Goal: Information Seeking & Learning: Learn about a topic

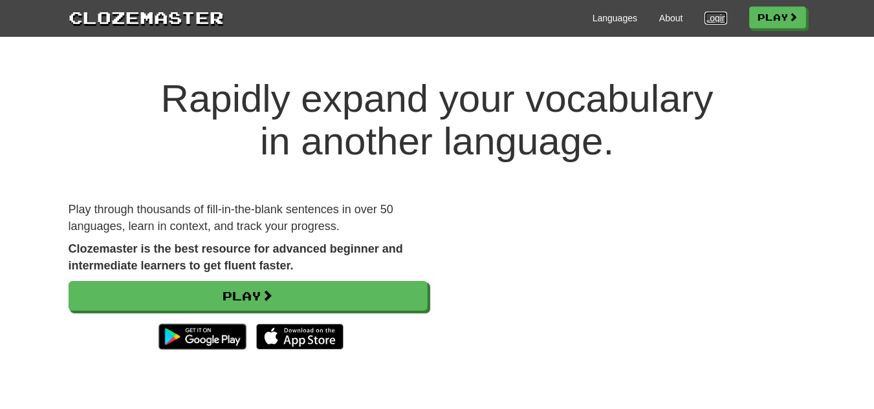
click at [704, 17] on link "Login" at bounding box center [715, 18] width 22 height 13
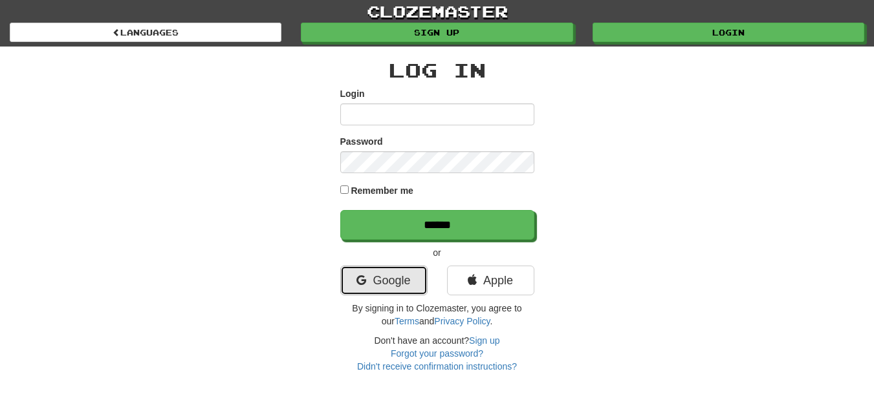
click at [391, 278] on link "Google" at bounding box center [383, 281] width 87 height 30
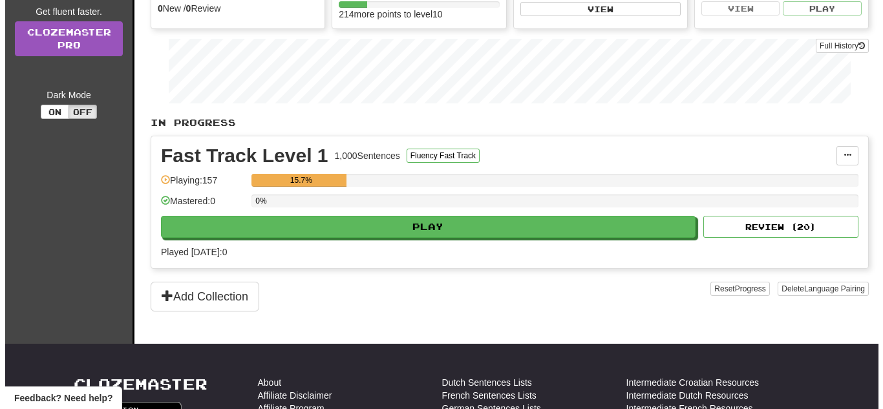
scroll to position [194, 0]
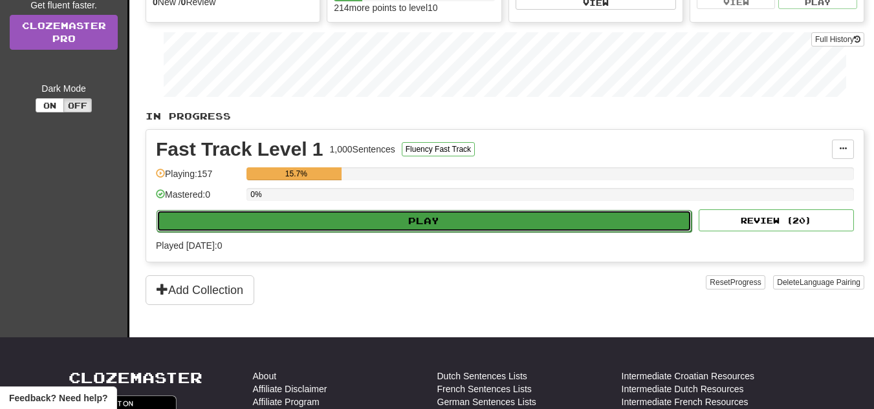
click at [444, 219] on button "Play" at bounding box center [424, 221] width 535 height 22
select select "**"
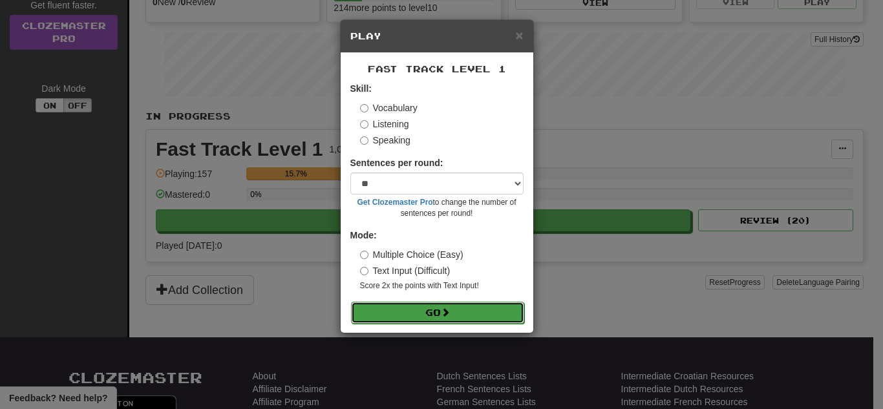
click at [443, 314] on button "Go" at bounding box center [437, 313] width 173 height 22
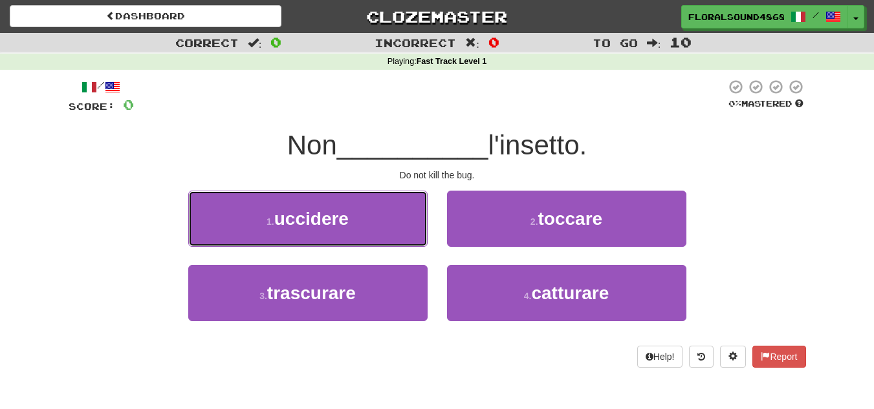
click at [359, 222] on button "1 . uccidere" at bounding box center [307, 219] width 239 height 56
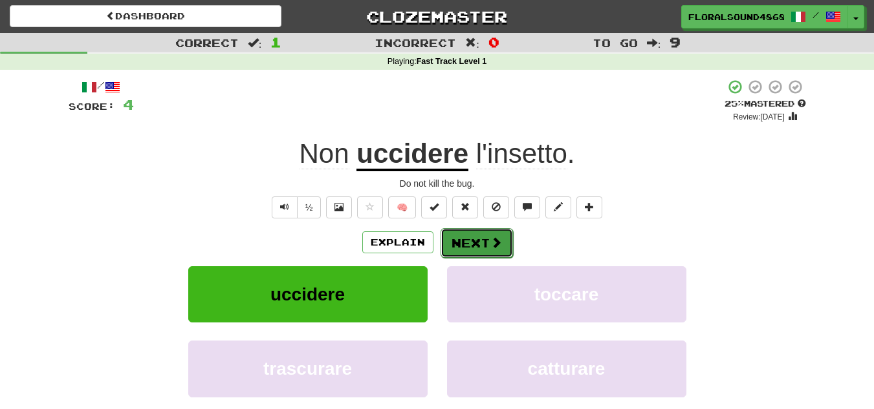
click at [480, 238] on button "Next" at bounding box center [476, 243] width 72 height 30
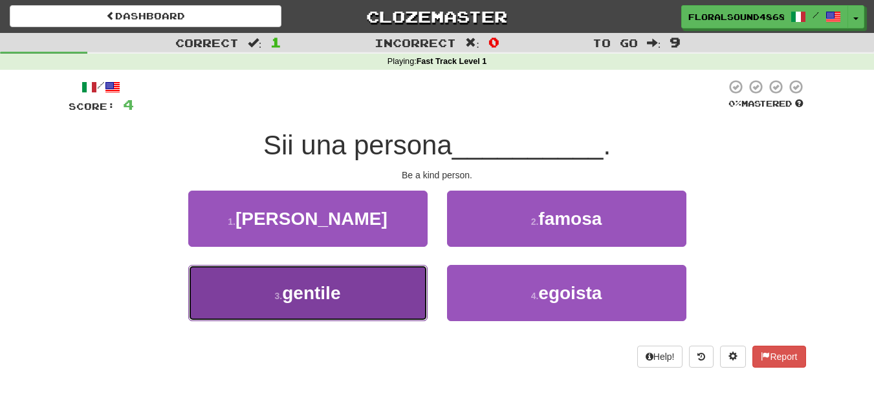
click at [330, 304] on button "3 . gentile" at bounding box center [307, 293] width 239 height 56
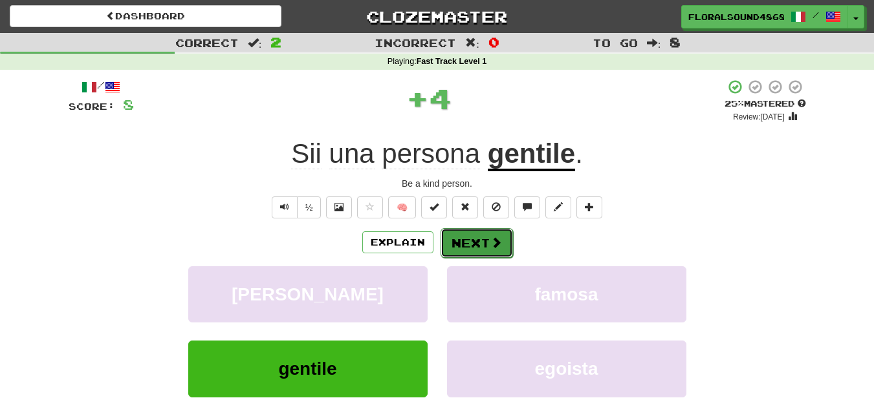
click at [460, 248] on button "Next" at bounding box center [476, 243] width 72 height 30
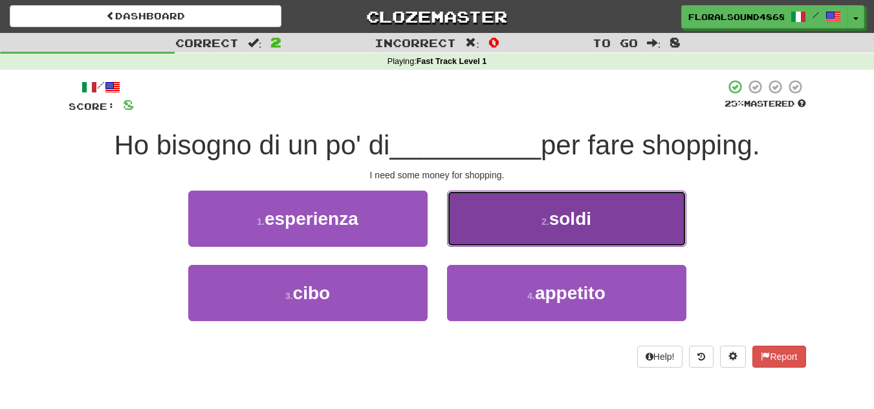
click at [541, 220] on small "2 ." at bounding box center [545, 222] width 8 height 10
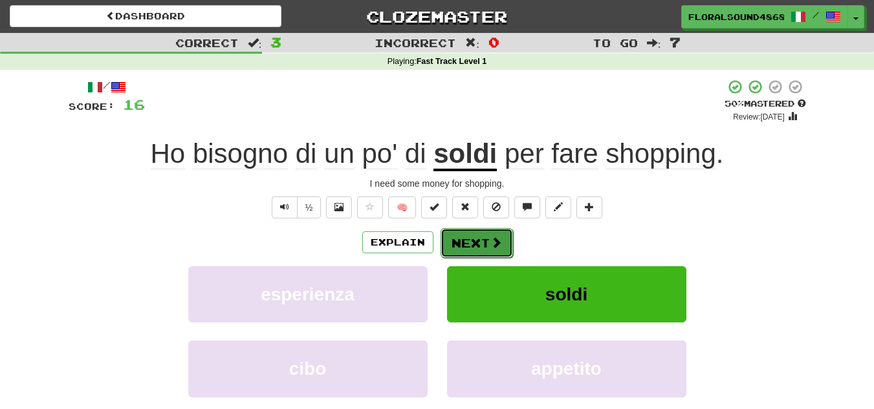
click at [471, 239] on button "Next" at bounding box center [476, 243] width 72 height 30
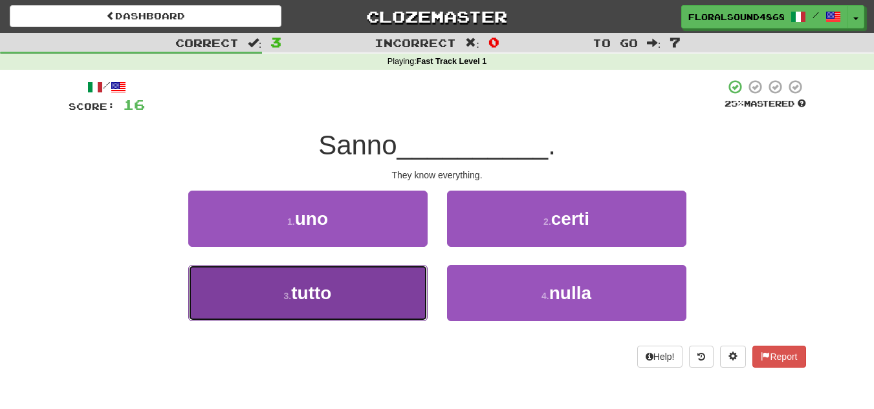
click at [356, 303] on button "3 . tutto" at bounding box center [307, 293] width 239 height 56
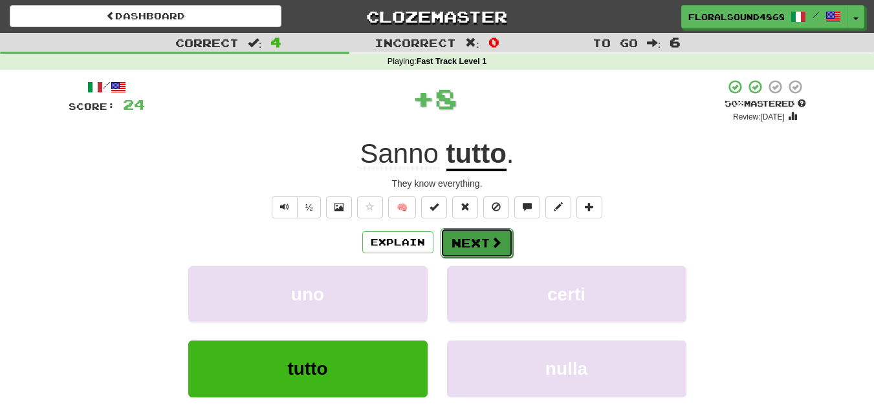
click at [482, 245] on button "Next" at bounding box center [476, 243] width 72 height 30
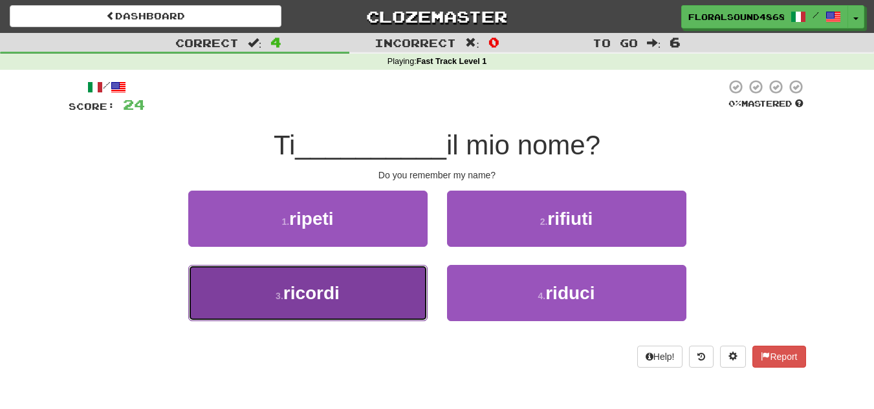
click at [318, 294] on span "ricordi" at bounding box center [311, 293] width 56 height 20
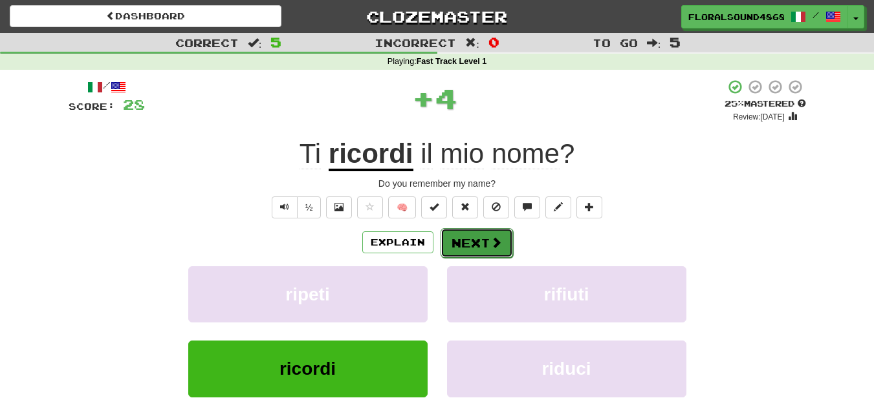
click at [499, 244] on span at bounding box center [496, 243] width 12 height 12
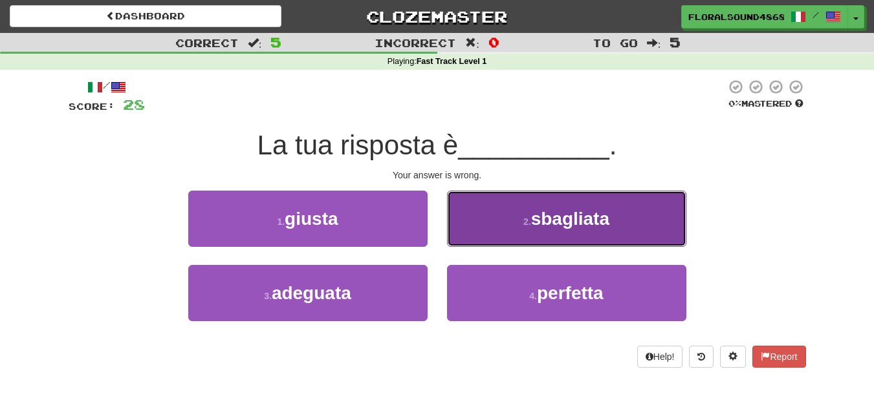
click at [515, 224] on button "2 . sbagliata" at bounding box center [566, 219] width 239 height 56
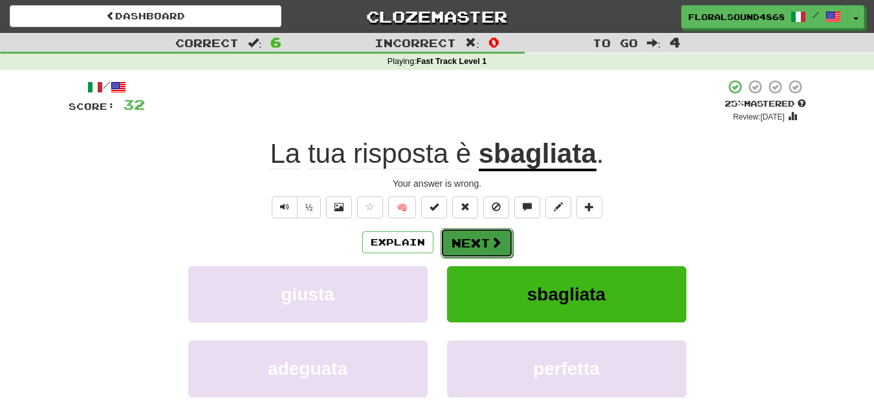
click at [490, 246] on span at bounding box center [496, 243] width 12 height 12
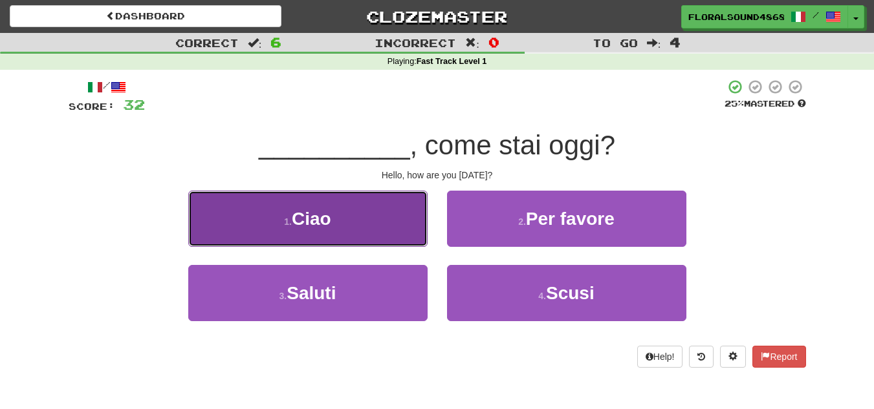
click at [390, 217] on button "1 . Ciao" at bounding box center [307, 219] width 239 height 56
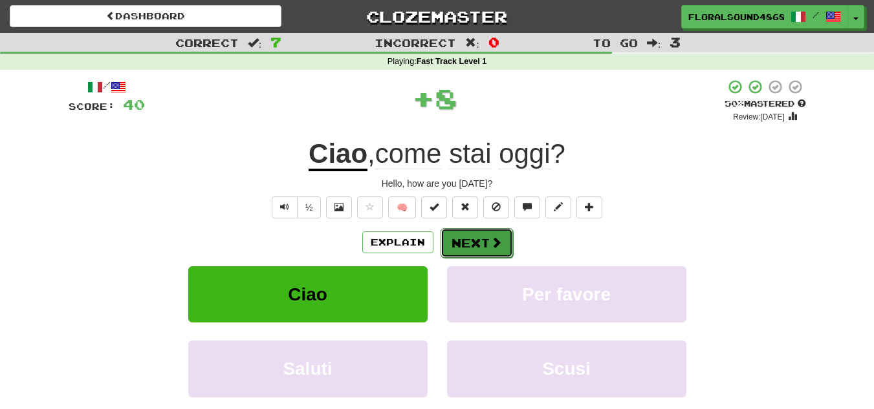
click at [466, 241] on button "Next" at bounding box center [476, 243] width 72 height 30
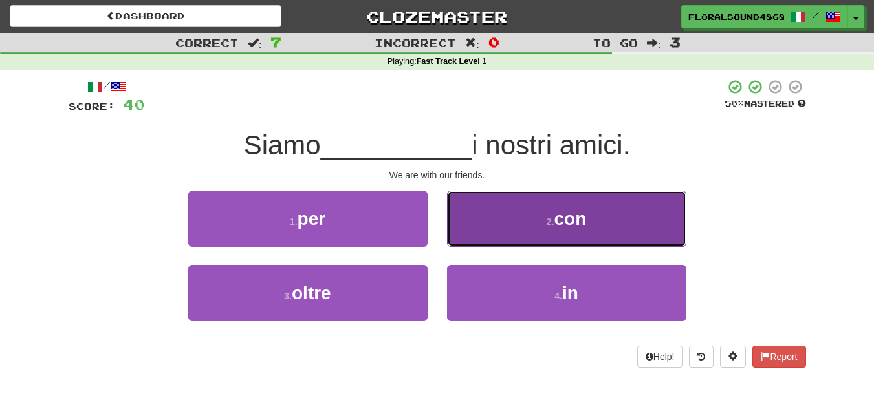
click at [565, 215] on span "con" at bounding box center [570, 219] width 32 height 20
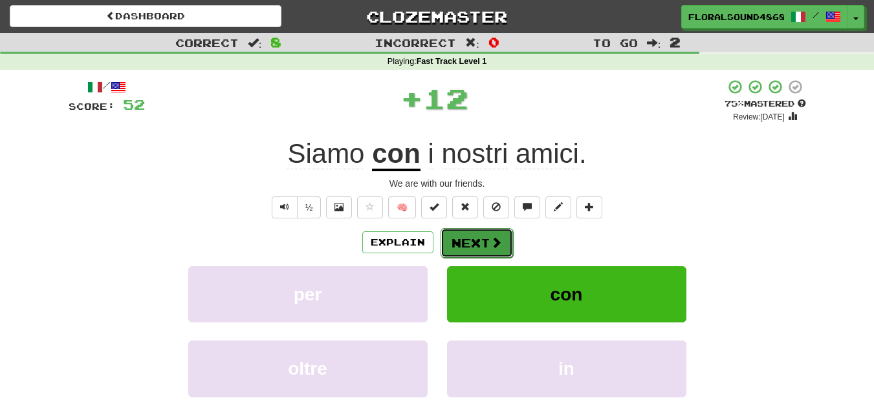
click at [488, 237] on button "Next" at bounding box center [476, 243] width 72 height 30
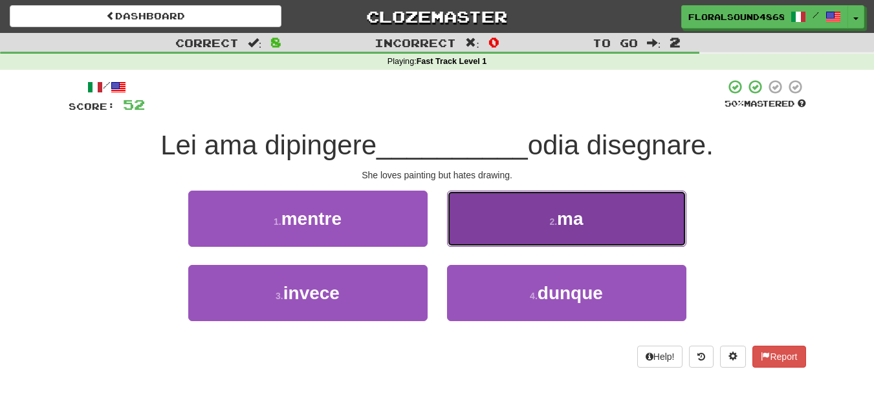
click at [564, 227] on span "ma" at bounding box center [570, 219] width 26 height 20
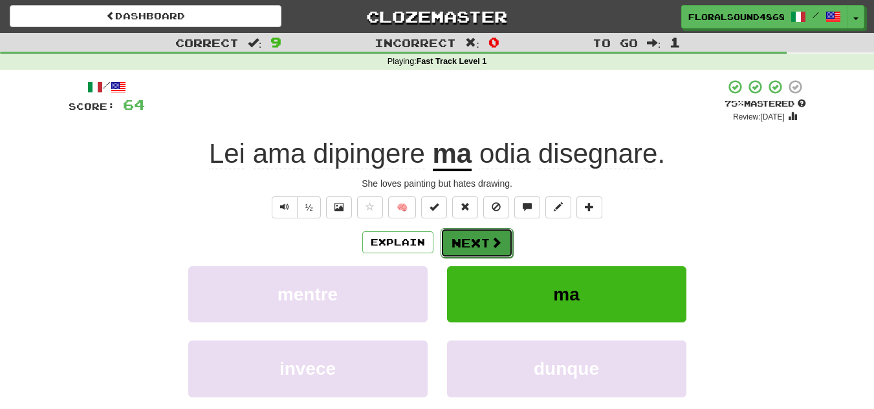
click at [453, 246] on button "Next" at bounding box center [476, 243] width 72 height 30
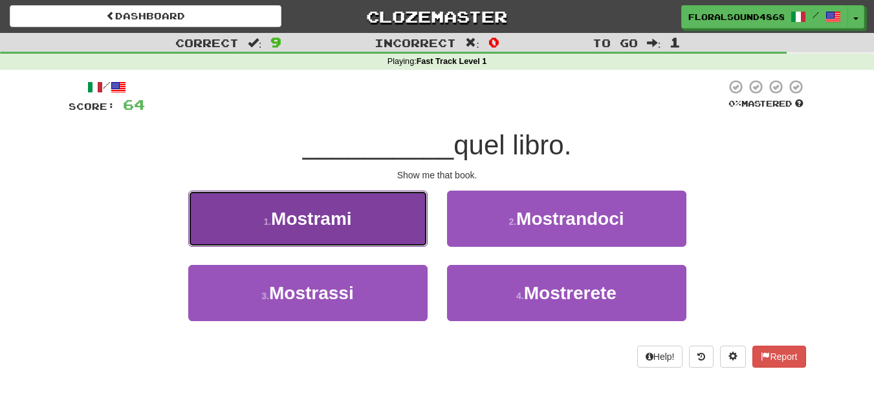
click at [381, 224] on button "1 . Mostrami" at bounding box center [307, 219] width 239 height 56
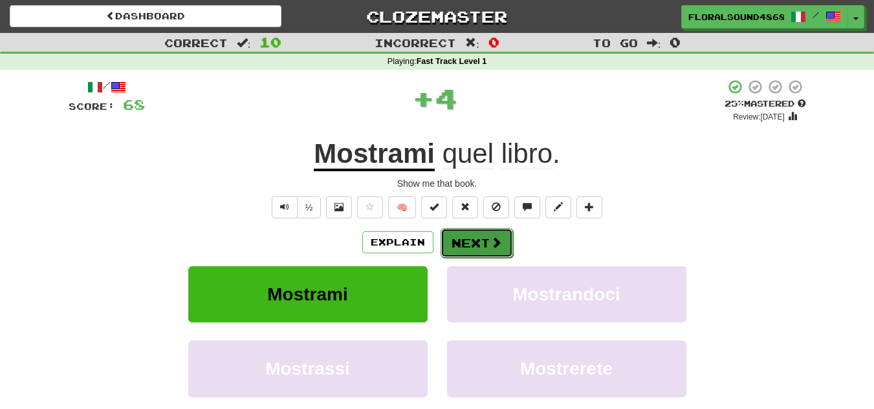
click at [494, 237] on span at bounding box center [496, 243] width 12 height 12
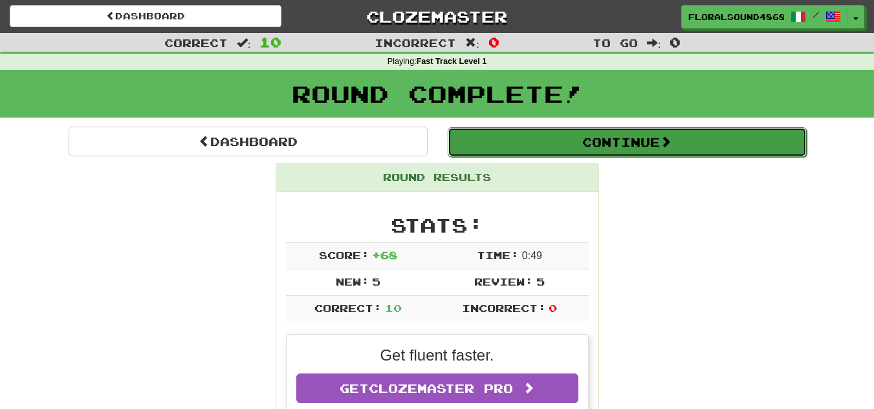
click at [643, 147] on button "Continue" at bounding box center [627, 142] width 359 height 30
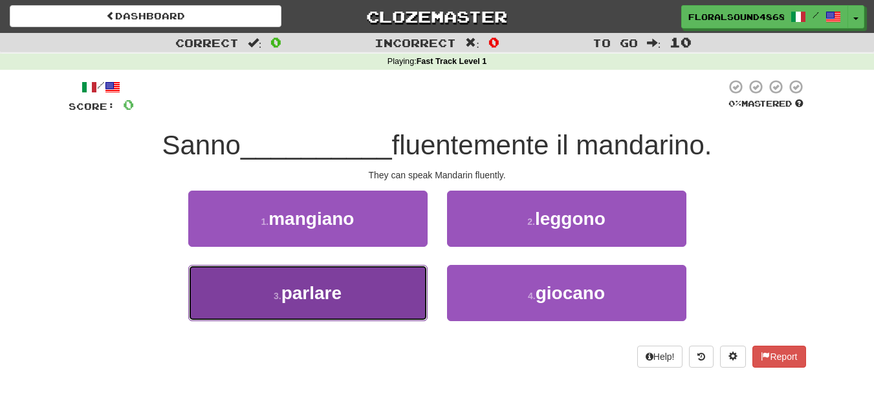
click at [332, 301] on span "parlare" at bounding box center [311, 293] width 60 height 20
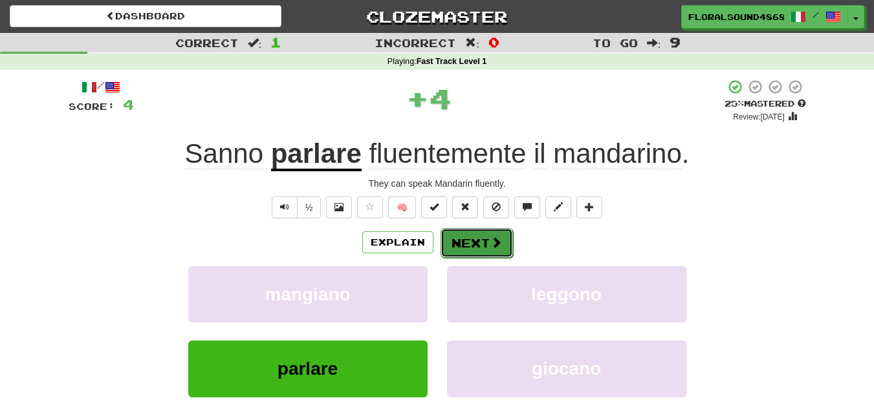
click at [482, 248] on button "Next" at bounding box center [476, 243] width 72 height 30
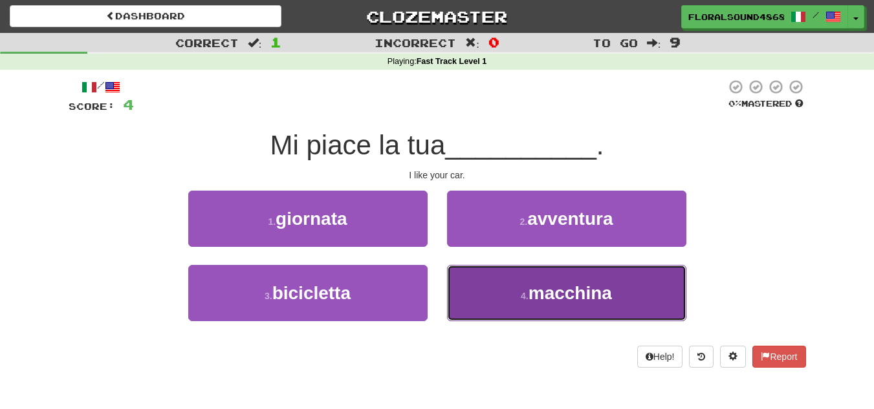
click at [572, 291] on span "macchina" at bounding box center [569, 293] width 83 height 20
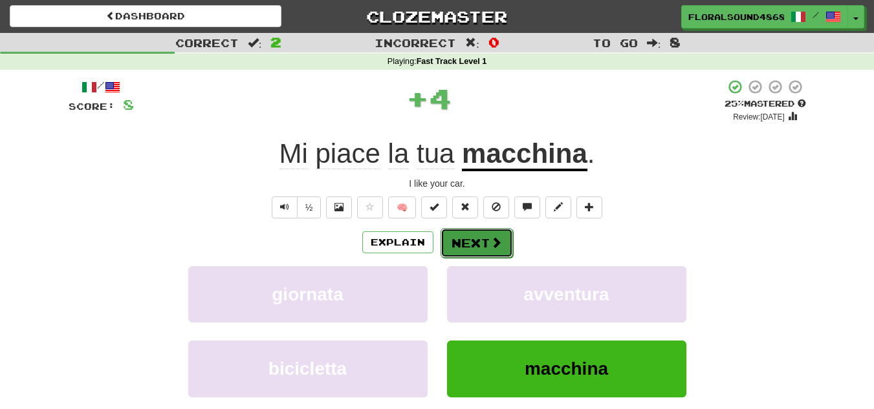
click at [484, 247] on button "Next" at bounding box center [476, 243] width 72 height 30
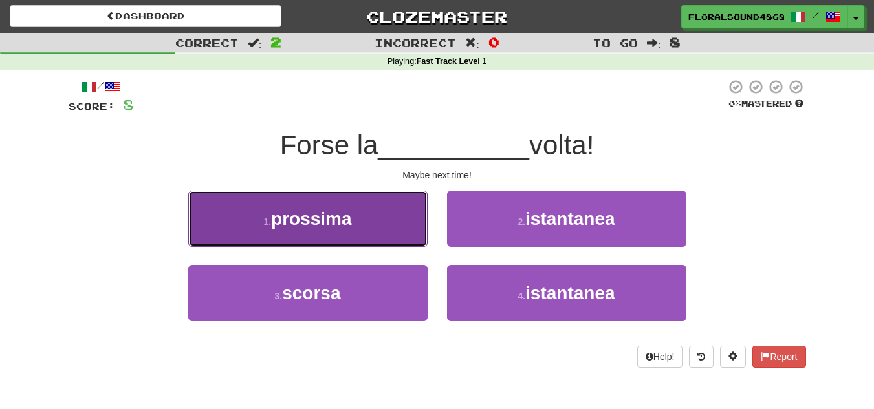
click at [296, 217] on span "prossima" at bounding box center [311, 219] width 81 height 20
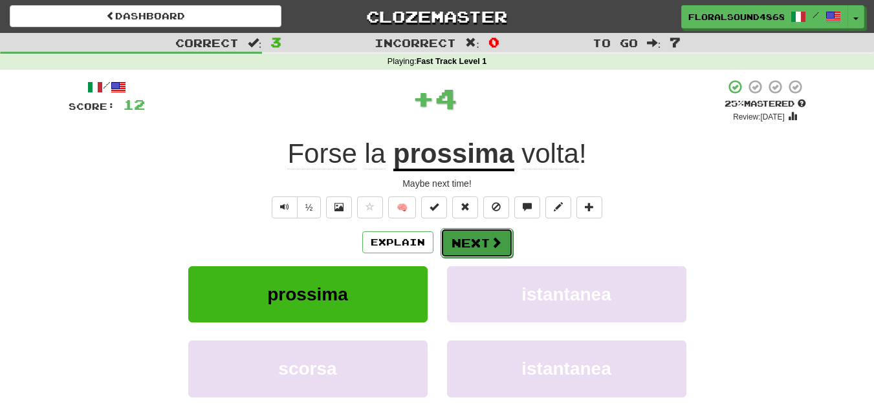
click at [483, 243] on button "Next" at bounding box center [476, 243] width 72 height 30
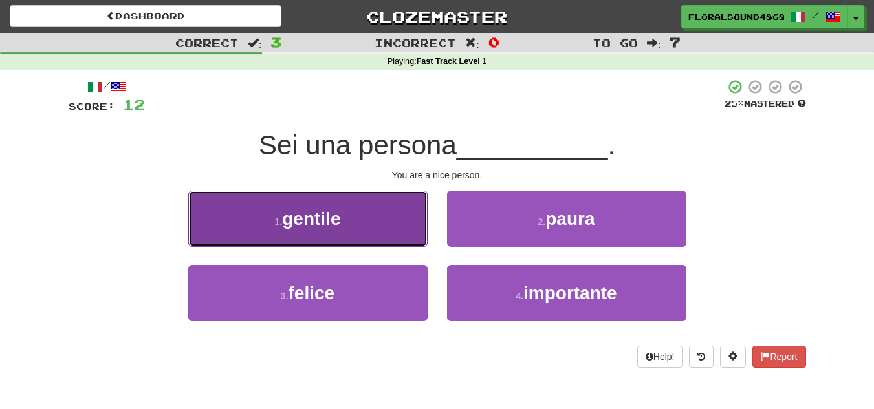
click at [329, 213] on span "gentile" at bounding box center [311, 219] width 58 height 20
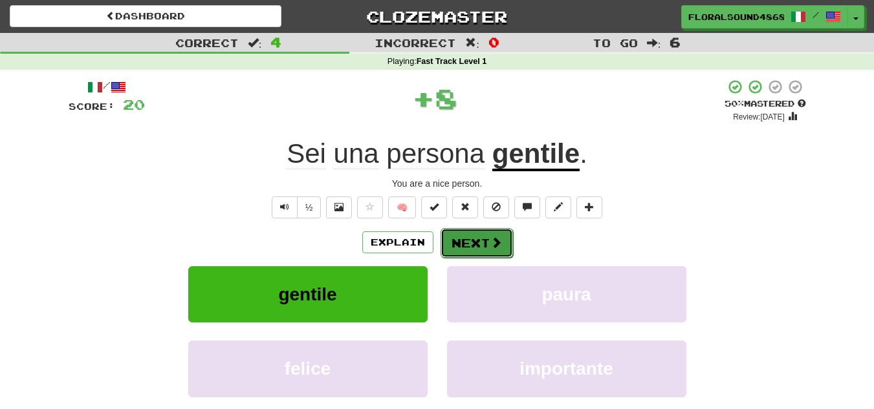
click at [490, 244] on span at bounding box center [496, 243] width 12 height 12
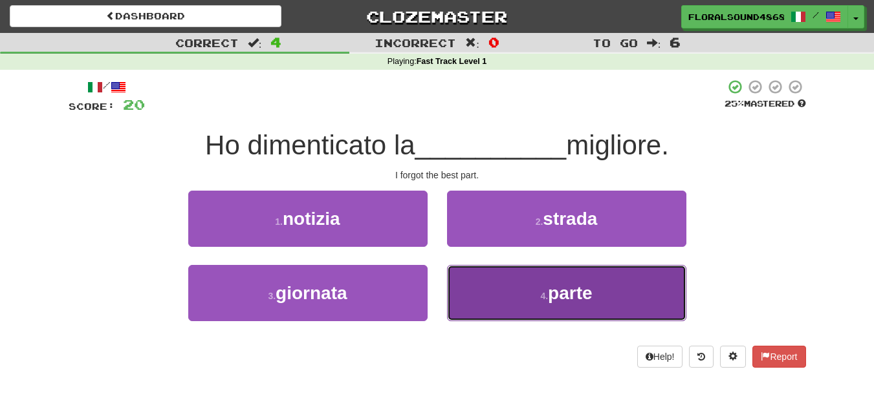
click at [532, 292] on button "4 . parte" at bounding box center [566, 293] width 239 height 56
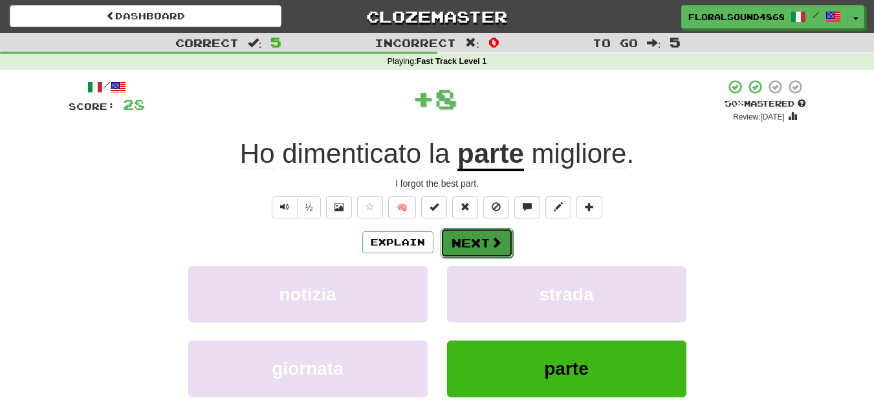
click at [482, 239] on button "Next" at bounding box center [476, 243] width 72 height 30
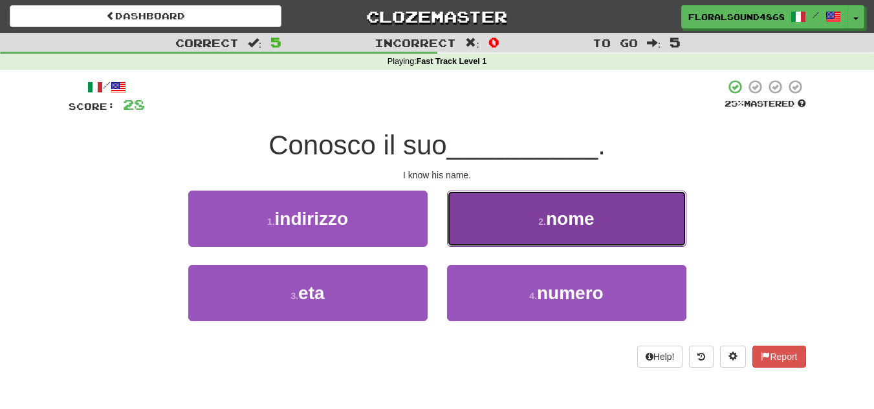
drag, startPoint x: 0, startPoint y: 204, endPoint x: 576, endPoint y: 231, distance: 576.9
click at [576, 231] on button "2 . nome" at bounding box center [566, 219] width 239 height 56
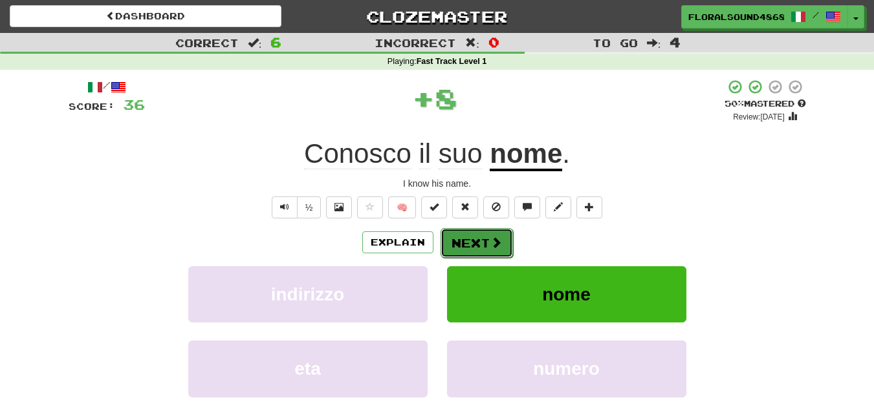
click at [492, 242] on span at bounding box center [496, 243] width 12 height 12
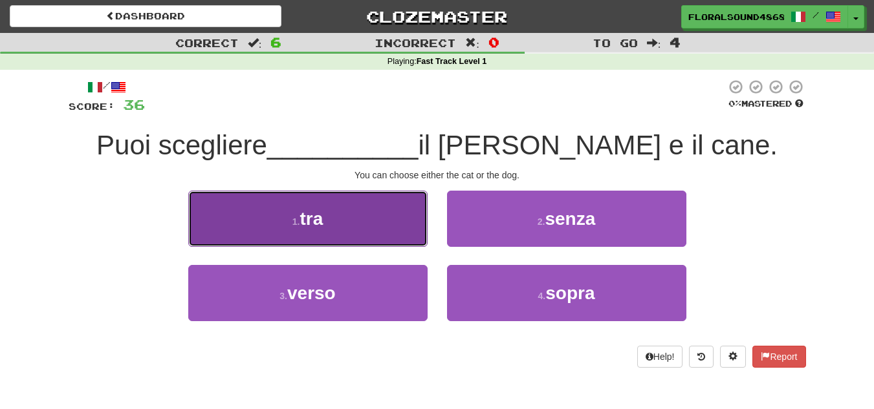
click at [359, 217] on button "1 . tra" at bounding box center [307, 219] width 239 height 56
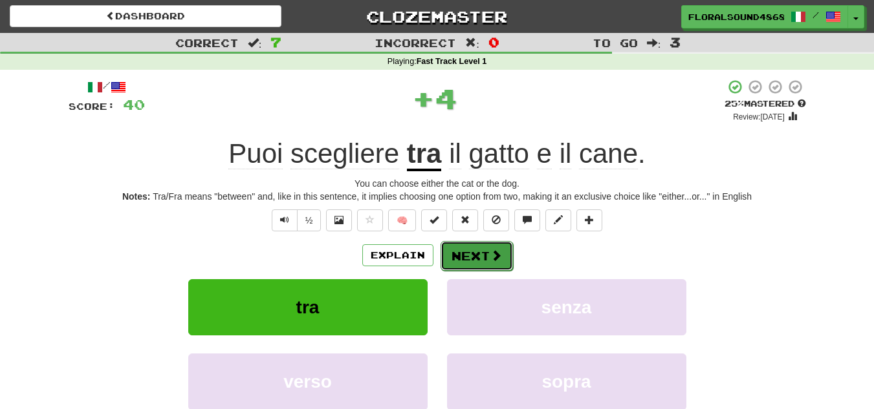
click at [471, 251] on button "Next" at bounding box center [476, 256] width 72 height 30
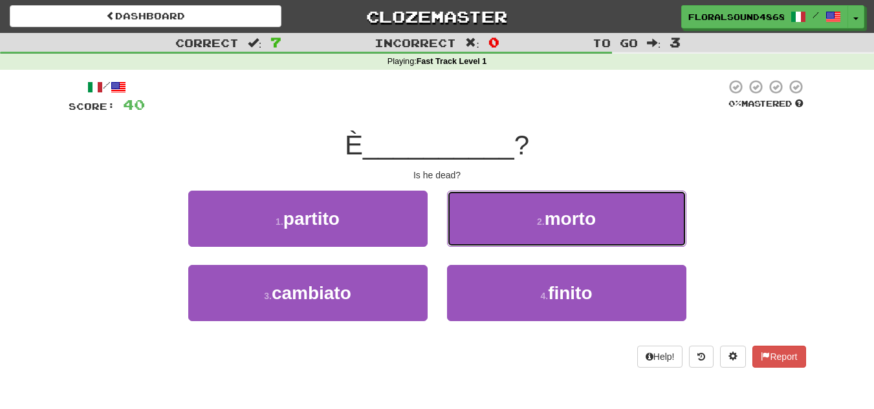
click at [552, 219] on span "morto" at bounding box center [570, 219] width 51 height 20
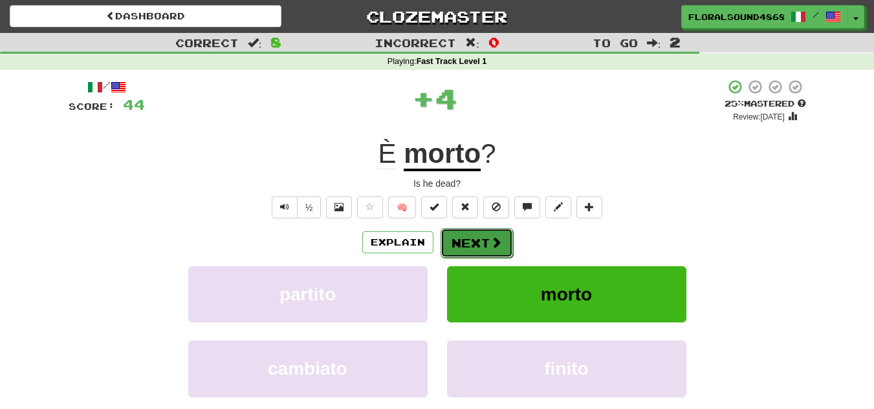
click at [490, 243] on span at bounding box center [496, 243] width 12 height 12
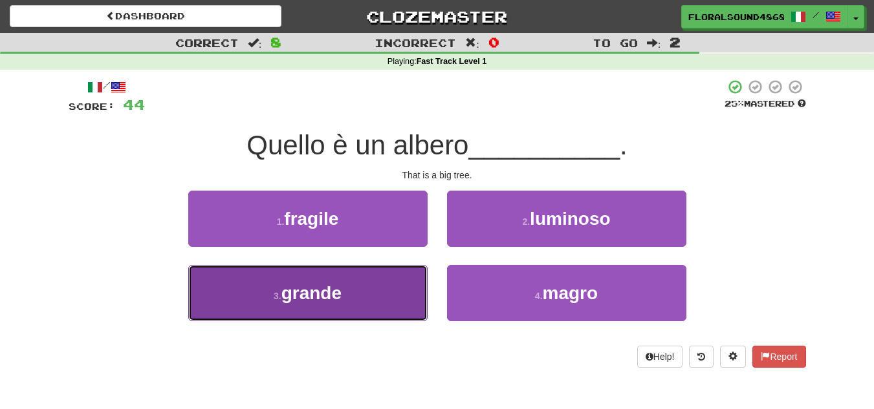
click at [306, 283] on span "grande" at bounding box center [311, 293] width 60 height 20
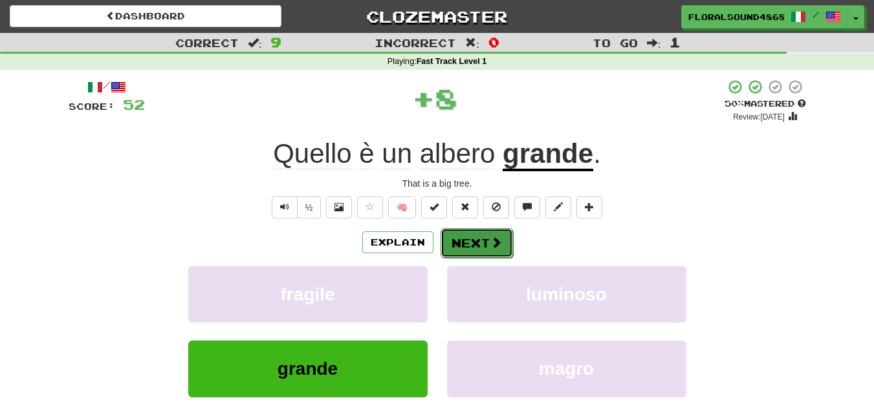
click at [477, 238] on button "Next" at bounding box center [476, 243] width 72 height 30
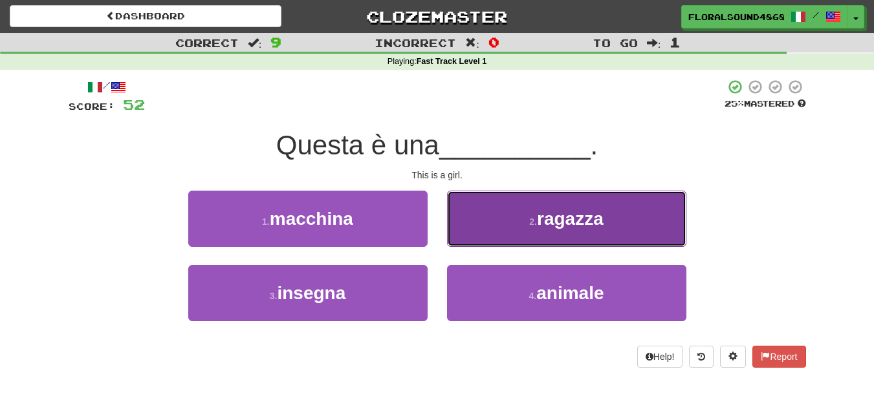
click at [554, 226] on span "ragazza" at bounding box center [570, 219] width 67 height 20
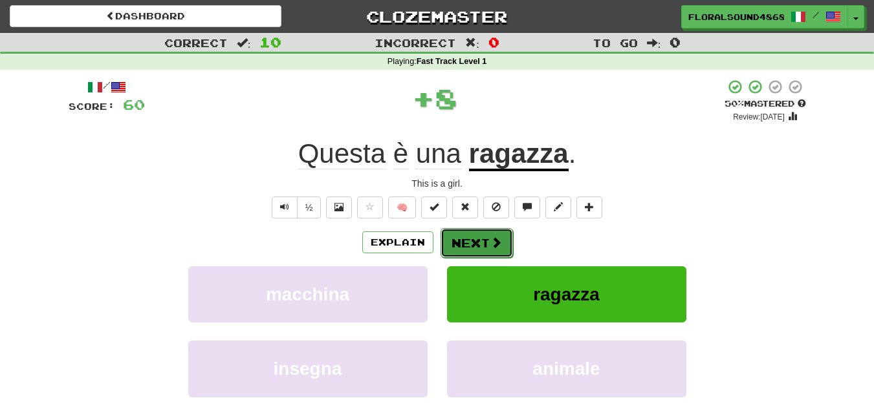
click at [479, 239] on button "Next" at bounding box center [476, 243] width 72 height 30
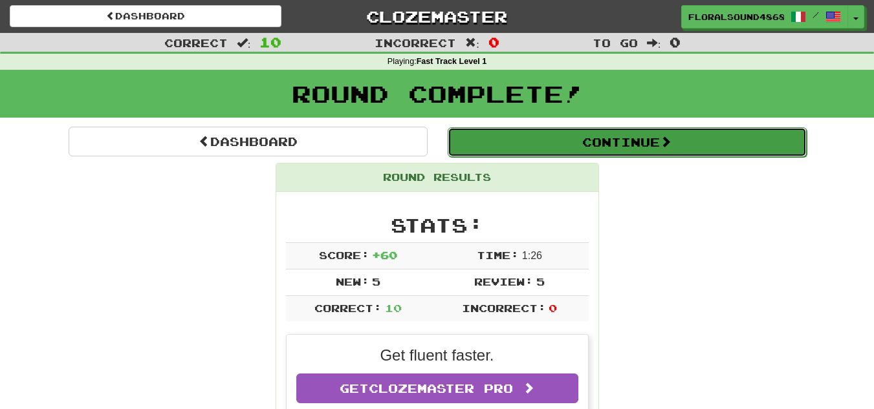
click at [614, 138] on button "Continue" at bounding box center [627, 142] width 359 height 30
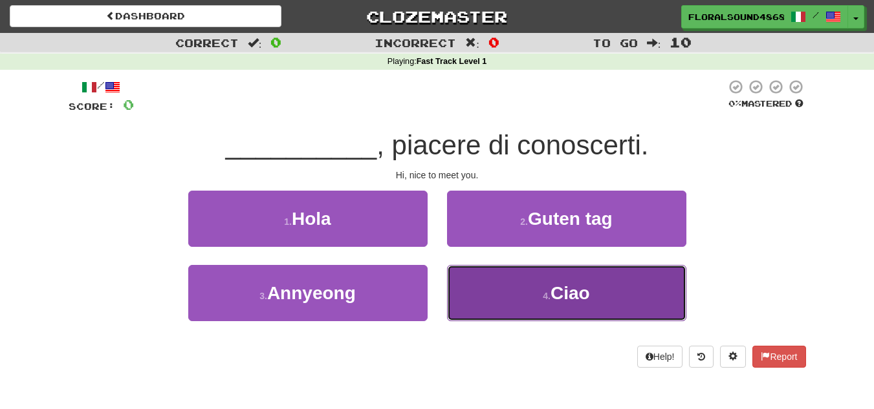
click at [539, 292] on button "4 . Ciao" at bounding box center [566, 293] width 239 height 56
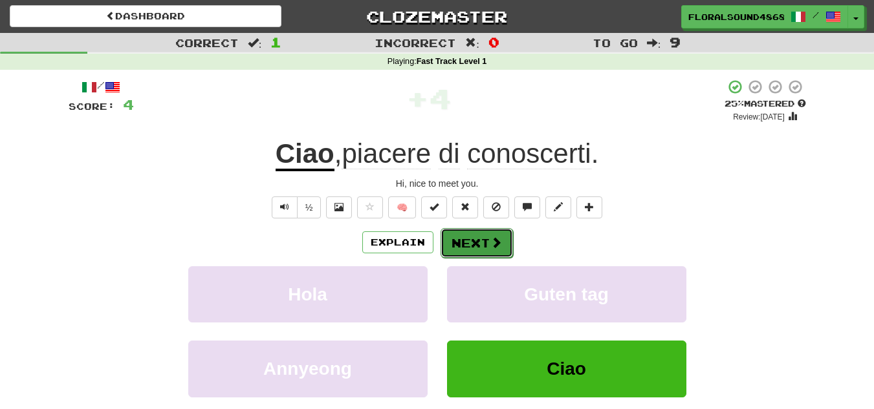
click at [471, 243] on button "Next" at bounding box center [476, 243] width 72 height 30
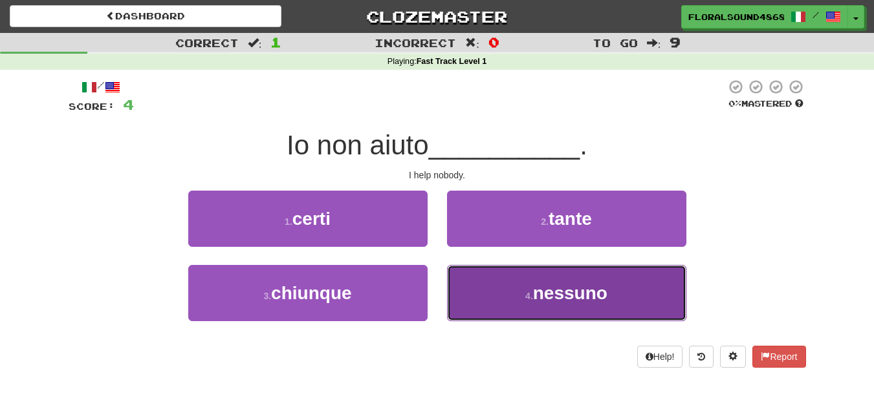
click at [539, 298] on span "nessuno" at bounding box center [570, 293] width 74 height 20
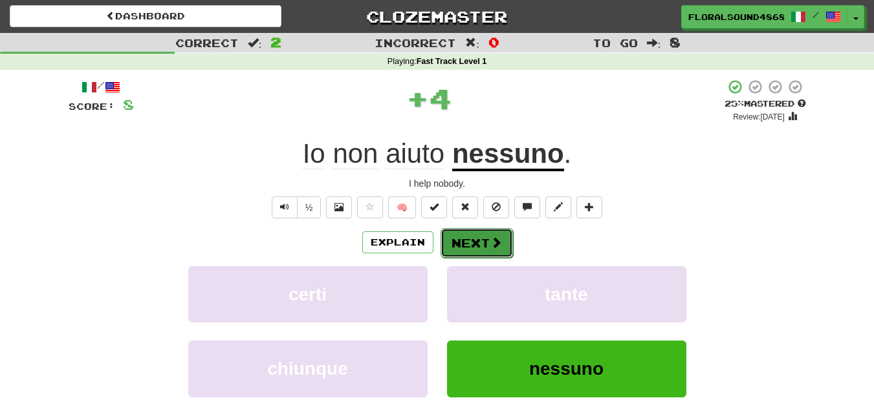
click at [470, 248] on button "Next" at bounding box center [476, 243] width 72 height 30
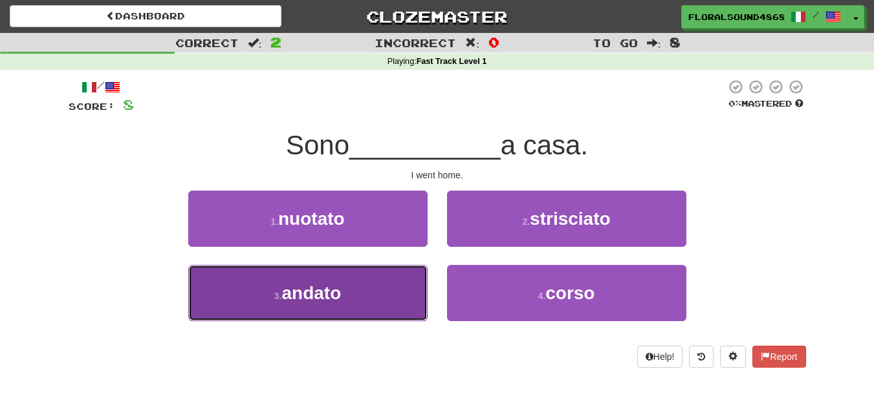
click at [382, 294] on button "3 . andato" at bounding box center [307, 293] width 239 height 56
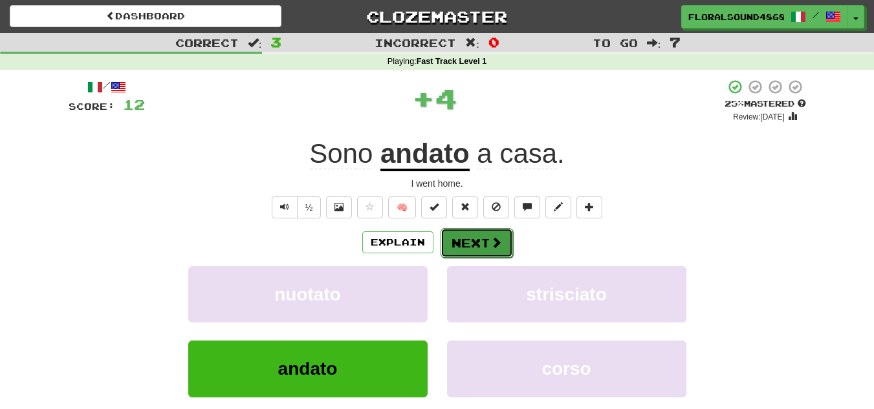
click at [469, 243] on button "Next" at bounding box center [476, 243] width 72 height 30
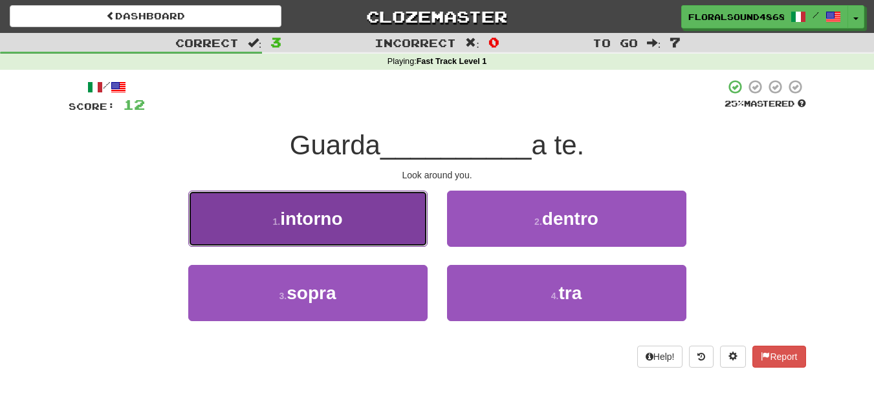
click at [349, 219] on button "1 . intorno" at bounding box center [307, 219] width 239 height 56
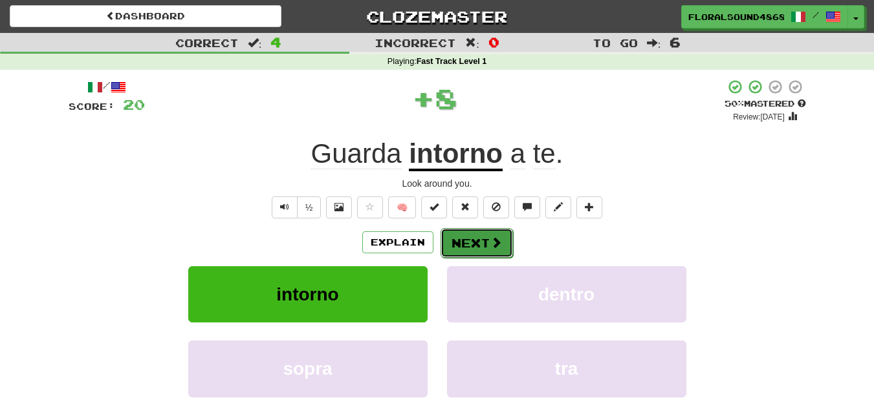
click at [471, 246] on button "Next" at bounding box center [476, 243] width 72 height 30
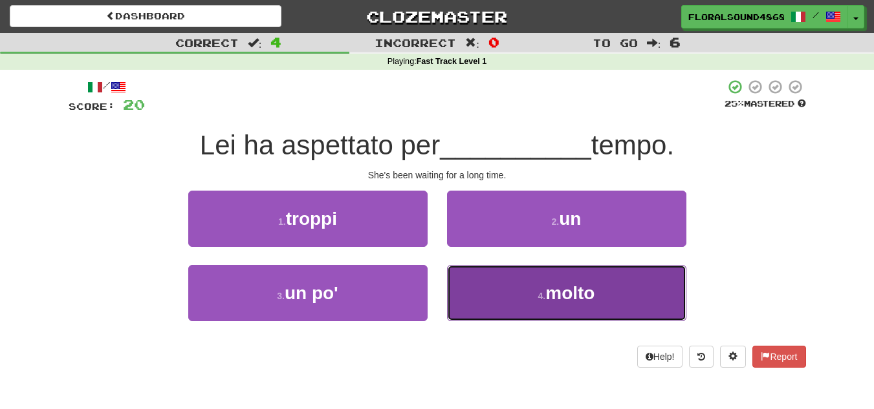
click at [525, 289] on button "4 . molto" at bounding box center [566, 293] width 239 height 56
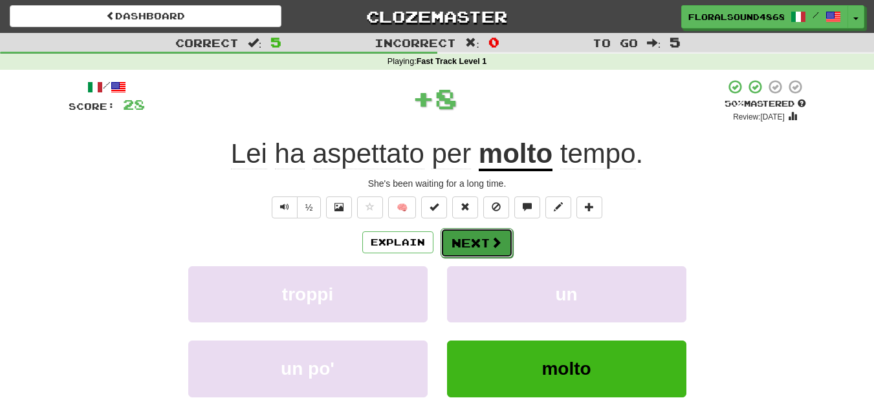
click at [497, 242] on span at bounding box center [496, 243] width 12 height 12
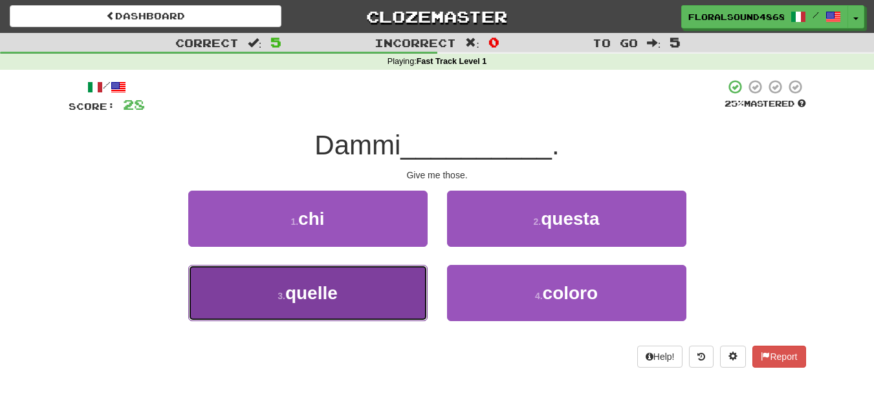
click at [388, 296] on button "3 . quelle" at bounding box center [307, 293] width 239 height 56
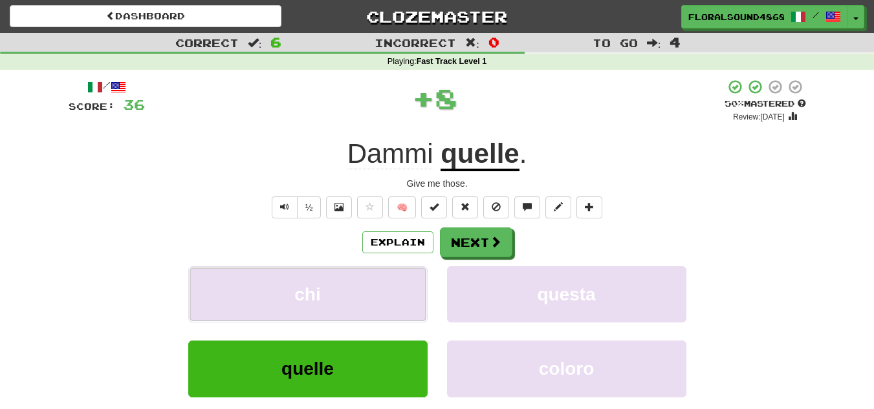
click at [388, 296] on button "chi" at bounding box center [307, 294] width 239 height 56
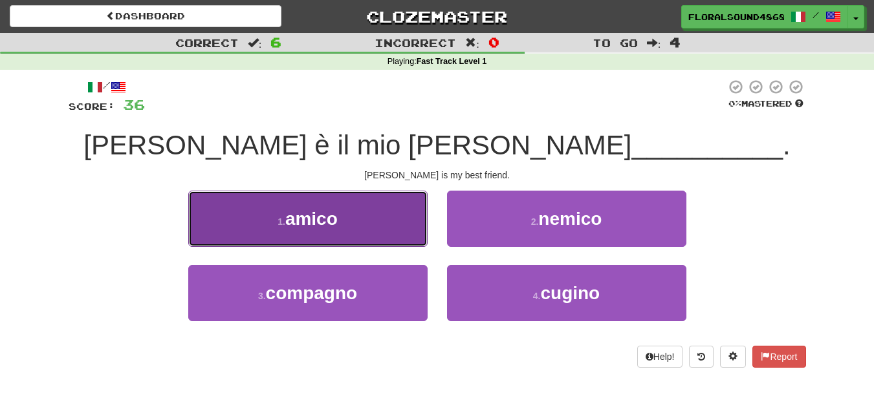
click at [341, 217] on button "1 . amico" at bounding box center [307, 219] width 239 height 56
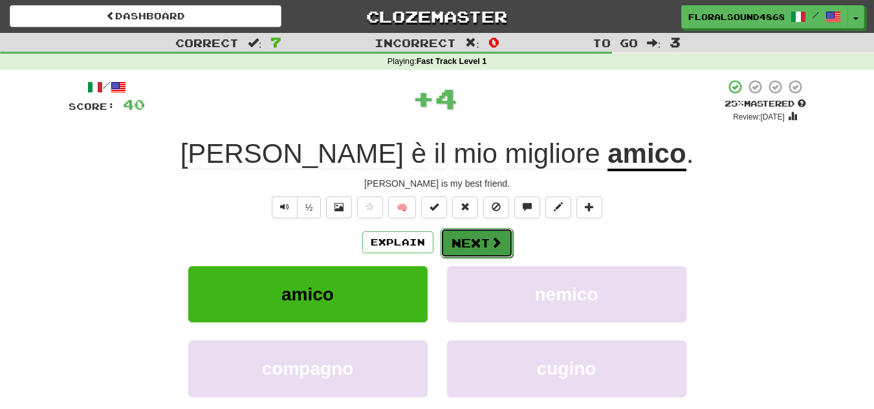
click at [490, 239] on span at bounding box center [496, 243] width 12 height 12
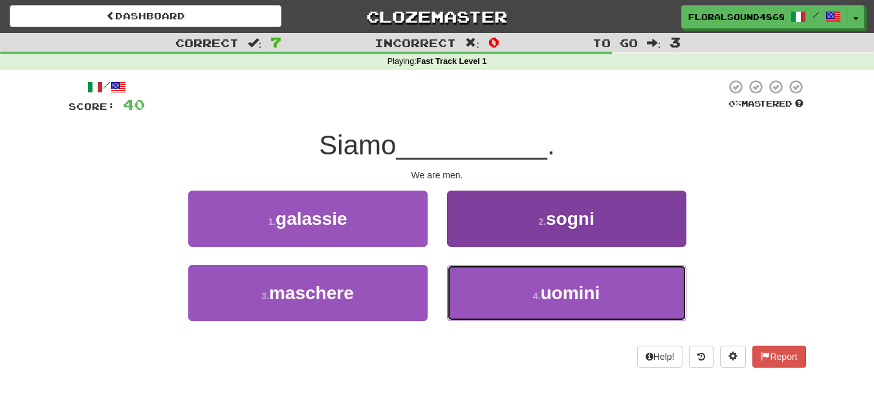
click at [519, 292] on button "4 . uomini" at bounding box center [566, 293] width 239 height 56
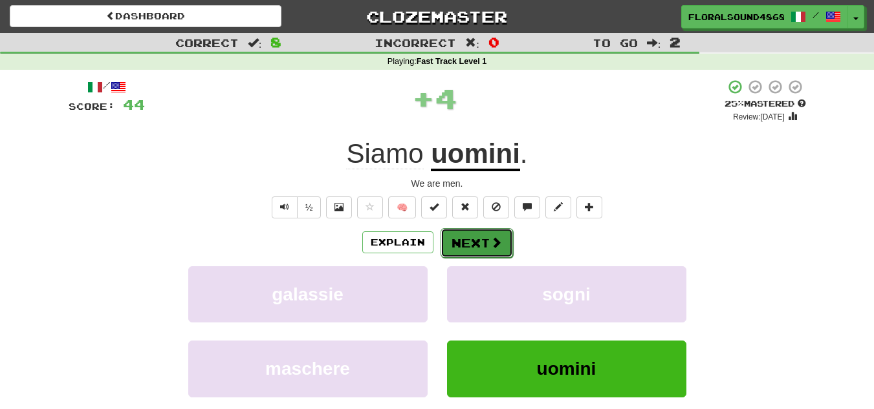
click at [477, 243] on button "Next" at bounding box center [476, 243] width 72 height 30
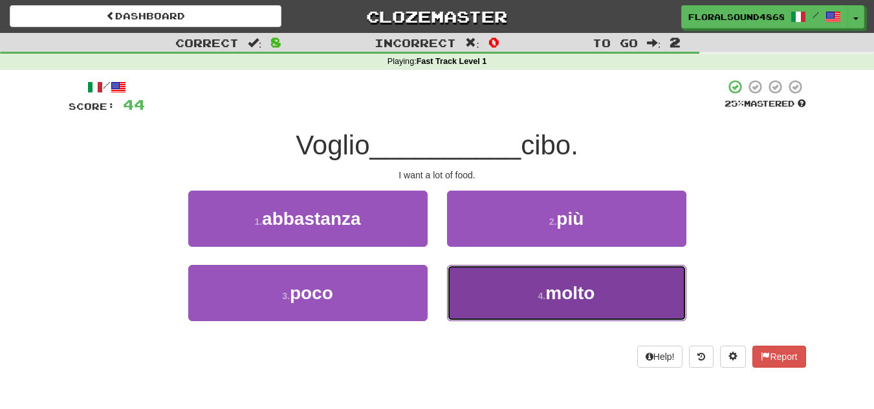
click at [509, 290] on button "4 . molto" at bounding box center [566, 293] width 239 height 56
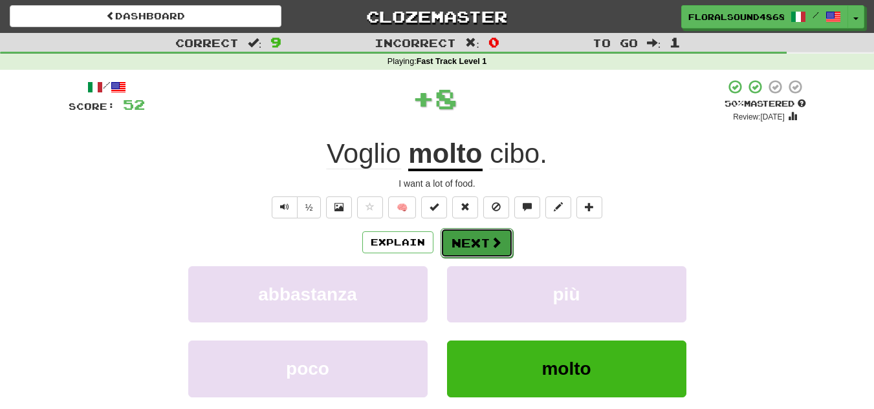
click at [473, 242] on button "Next" at bounding box center [476, 243] width 72 height 30
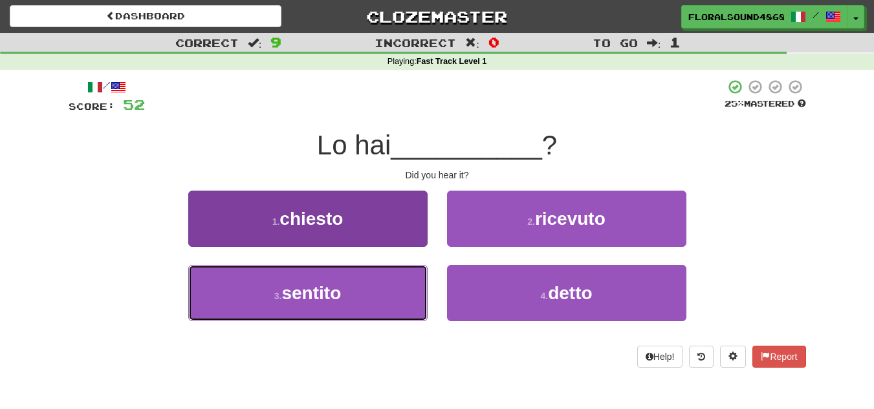
click at [380, 279] on button "3 . sentito" at bounding box center [307, 293] width 239 height 56
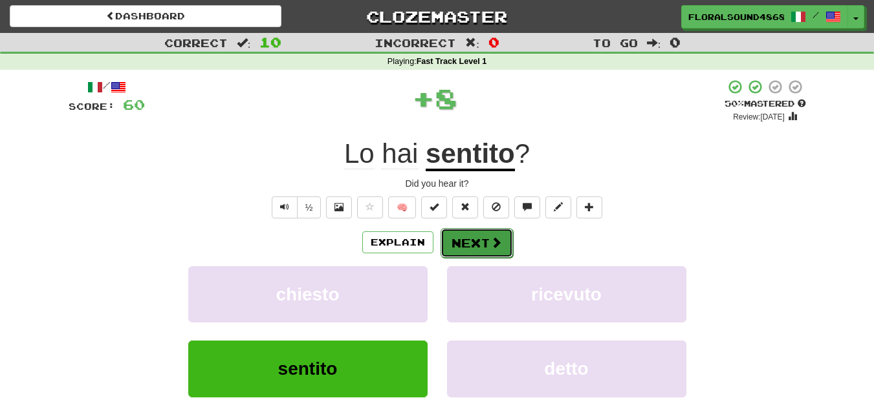
click at [450, 241] on button "Next" at bounding box center [476, 243] width 72 height 30
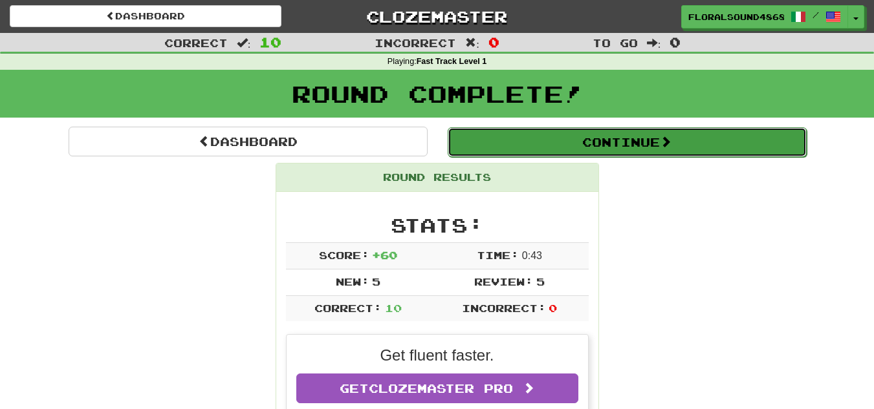
click at [618, 143] on button "Continue" at bounding box center [627, 142] width 359 height 30
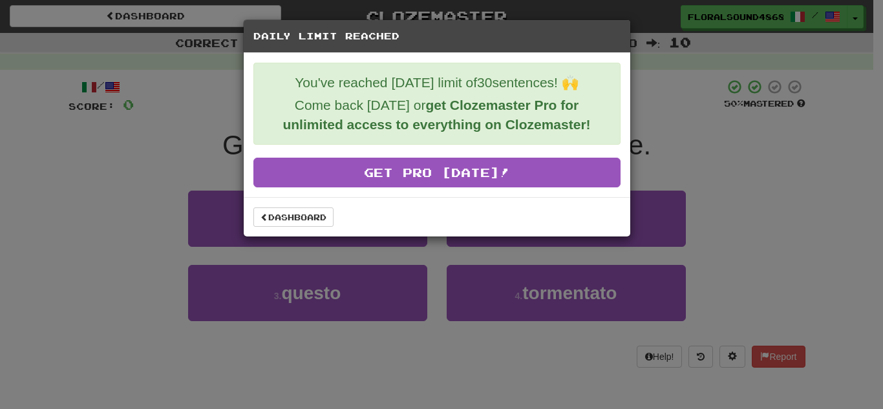
click at [770, 207] on div "Daily Limit Reached You've reached today's limit of 30 sentences! 🙌 Come back t…" at bounding box center [441, 204] width 883 height 409
